Goal: Transaction & Acquisition: Book appointment/travel/reservation

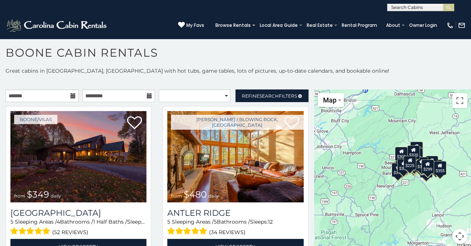
click at [416, 164] on div "$380" at bounding box center [422, 164] width 13 height 14
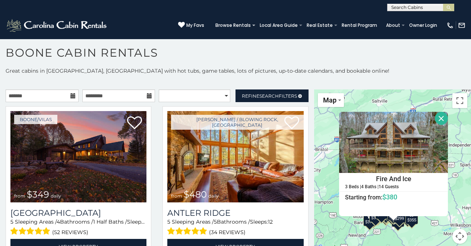
click at [340, 229] on div "$349 $480 $525 $315 $355 $675 $635 $930 $400 $451 $330 $400 $485 $460 $395 $695…" at bounding box center [392, 170] width 157 height 163
click at [456, 100] on button "Toggle fullscreen view" at bounding box center [459, 100] width 15 height 15
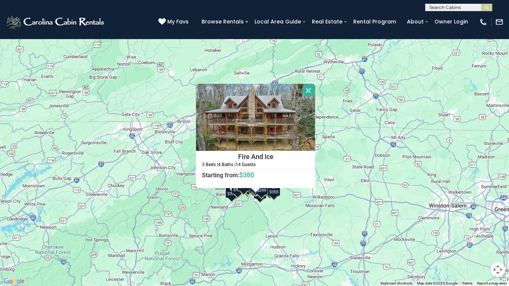
click at [309, 86] on button "Close" at bounding box center [308, 90] width 13 height 13
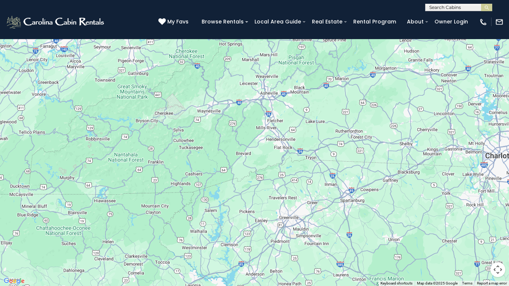
drag, startPoint x: 376, startPoint y: 223, endPoint x: 509, endPoint y: 31, distance: 233.1
click at [471, 31] on div "$349 $480 $525 $315 $355 $675 $635 $930 $400 $451 $330 $400 $485 $460 $395 $695…" at bounding box center [254, 143] width 509 height 286
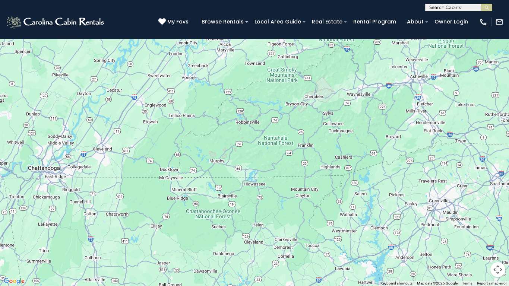
drag, startPoint x: 230, startPoint y: 140, endPoint x: 381, endPoint y: 123, distance: 151.8
click at [381, 123] on div "$349 $480 $525 $315 $355 $675 $635 $930 $400 $451 $330 $400 $485 $460 $395 $695…" at bounding box center [254, 143] width 509 height 286
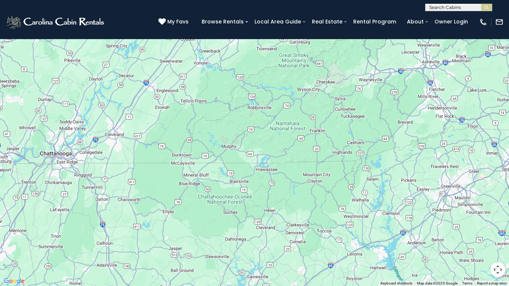
drag, startPoint x: 236, startPoint y: 153, endPoint x: 249, endPoint y: 138, distance: 19.5
click at [249, 138] on div "$349 $480 $525 $315 $355 $675 $635 $930 $400 $451 $330 $400 $485 $460 $395 $695…" at bounding box center [254, 143] width 509 height 286
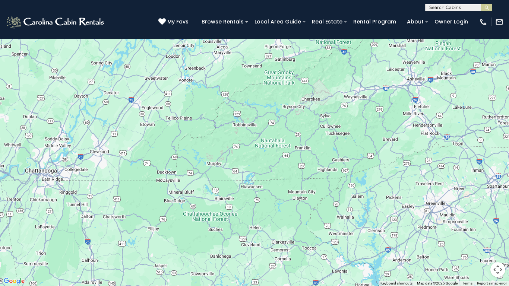
drag, startPoint x: 415, startPoint y: 87, endPoint x: 400, endPoint y: 105, distance: 23.8
click at [400, 105] on div "$349 $480 $525 $315 $355 $675 $635 $930 $400 $451 $330 $400 $485 $460 $395 $695…" at bounding box center [254, 143] width 509 height 286
click at [471, 12] on button "Toggle fullscreen view" at bounding box center [497, 11] width 15 height 15
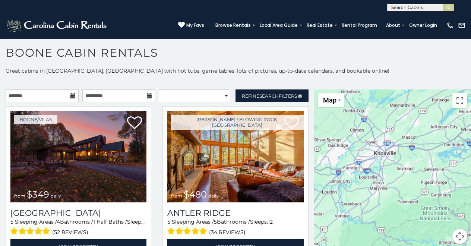
drag, startPoint x: 386, startPoint y: 126, endPoint x: 413, endPoint y: 247, distance: 124.1
click at [413, 246] on html "**********" at bounding box center [235, 121] width 471 height 250
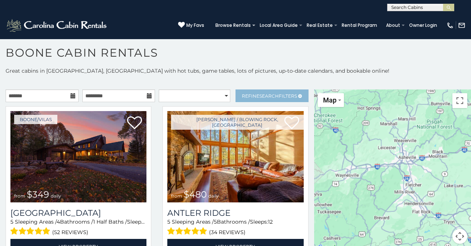
drag, startPoint x: 399, startPoint y: 143, endPoint x: 250, endPoint y: 90, distance: 158.4
click at [250, 89] on main "**********" at bounding box center [235, 89] width 471 height 0
click at [415, 104] on div "$349 $480 $525 $315 $355 $675 $635 $930 $400 $451 $330 $400 $485 $460 $395 $695…" at bounding box center [392, 170] width 157 height 163
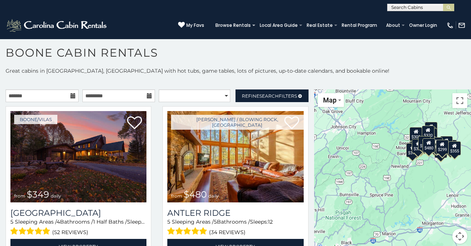
drag, startPoint x: 415, startPoint y: 104, endPoint x: 455, endPoint y: 211, distance: 114.4
click at [326, 196] on div "$349 $480 $525 $315 $355 $675 $635 $930 $400 $451 $330 $400 $485 $460 $395 $695…" at bounding box center [392, 170] width 157 height 163
